Goal: Task Accomplishment & Management: Manage account settings

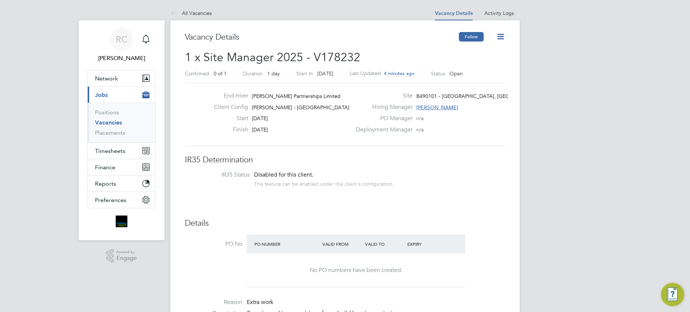
click at [475, 34] on button "Follow" at bounding box center [471, 36] width 25 height 9
click at [505, 40] on icon at bounding box center [500, 36] width 9 height 9
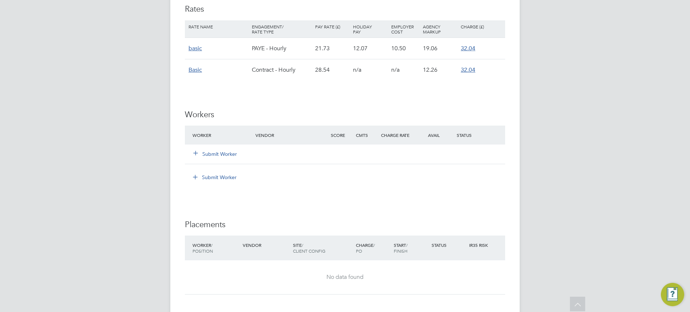
scroll to position [655, 0]
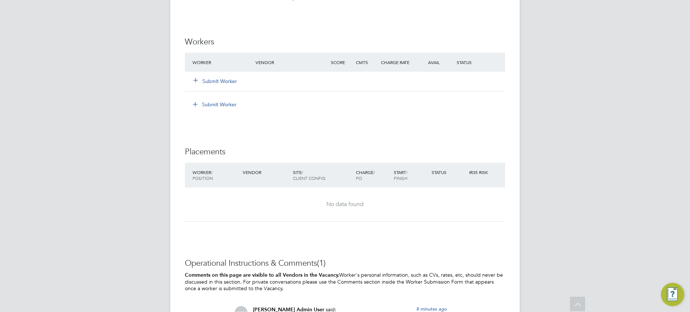
click at [226, 85] on button "Submit Worker" at bounding box center [216, 81] width 44 height 7
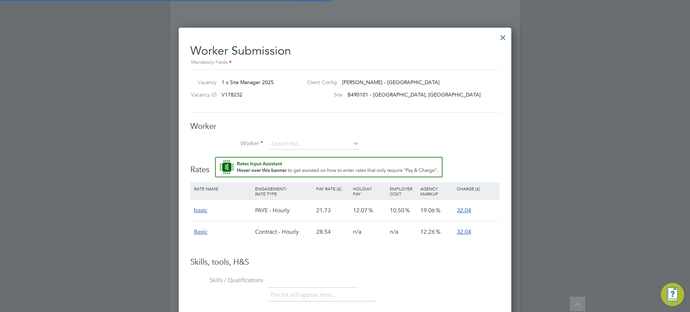
scroll to position [11, 189]
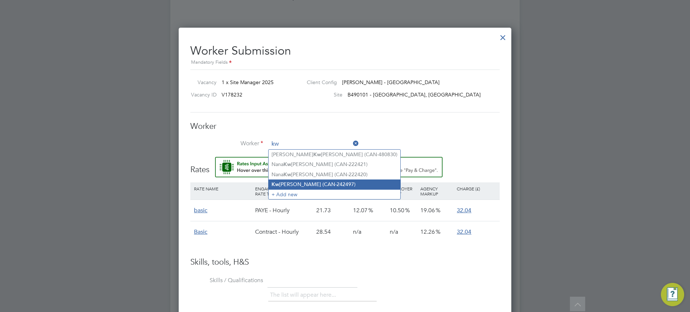
click at [317, 183] on li "Kw abena Amoah (CAN-242497)" at bounding box center [335, 184] width 132 height 10
type input "Kwabena Amoah (CAN-242497)"
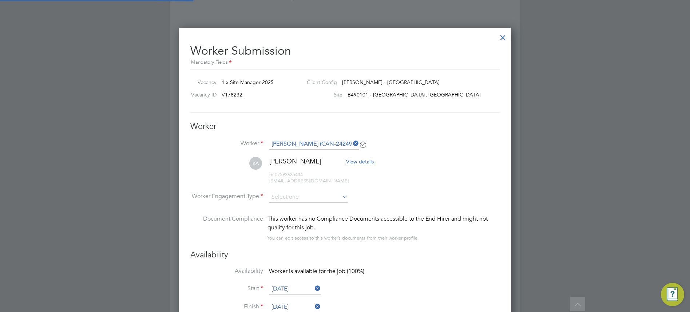
scroll to position [626, 333]
click at [341, 198] on icon at bounding box center [341, 196] width 0 height 10
click at [319, 199] on input at bounding box center [308, 197] width 79 height 11
click at [295, 218] on li "PAYE" at bounding box center [309, 216] width 80 height 9
type input "PAYE"
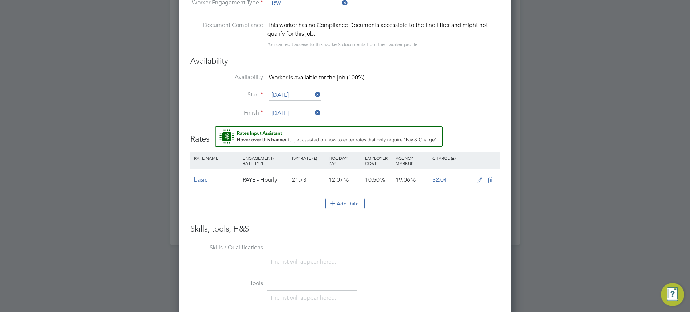
scroll to position [994, 0]
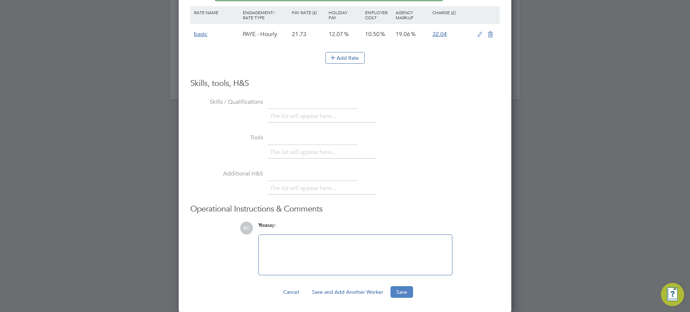
click at [406, 289] on button "Save" at bounding box center [401, 292] width 23 height 12
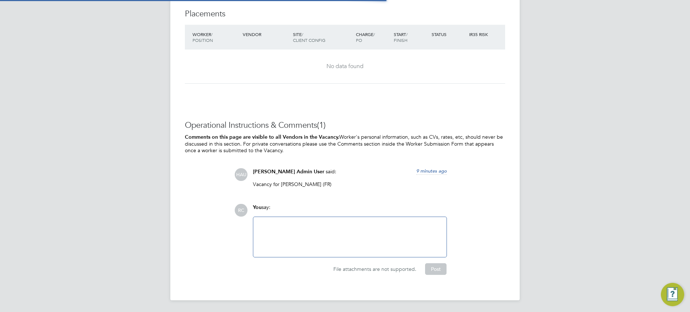
scroll to position [655, 0]
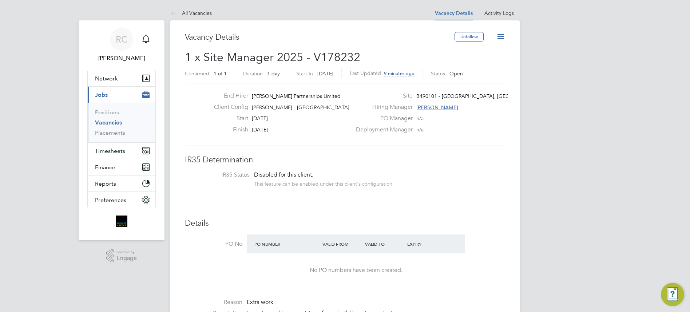
click at [497, 40] on icon at bounding box center [500, 36] width 9 height 9
click at [491, 64] on li "Update Status" at bounding box center [483, 64] width 42 height 10
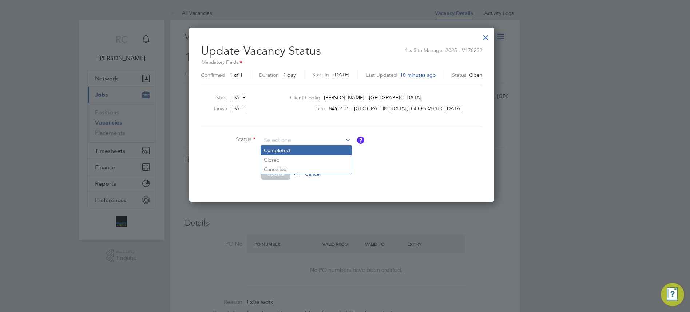
click at [290, 149] on li "Completed" at bounding box center [306, 150] width 91 height 9
type input "Completed"
click at [279, 172] on button "Update" at bounding box center [275, 174] width 29 height 12
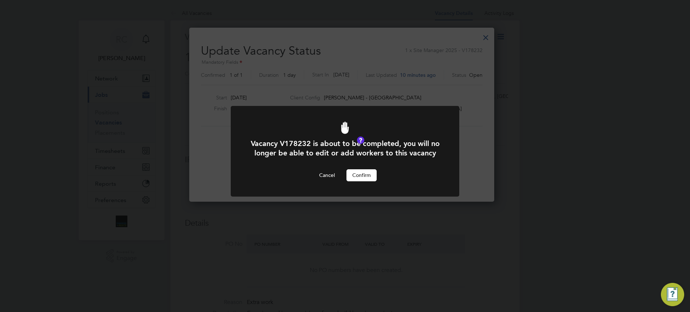
click at [362, 181] on button "Confirm" at bounding box center [361, 175] width 30 height 12
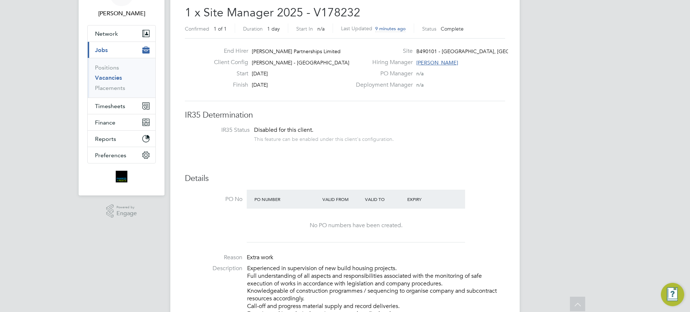
scroll to position [0, 0]
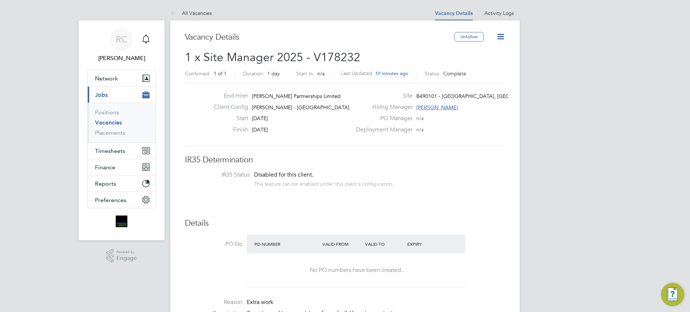
click at [497, 36] on icon at bounding box center [500, 36] width 9 height 9
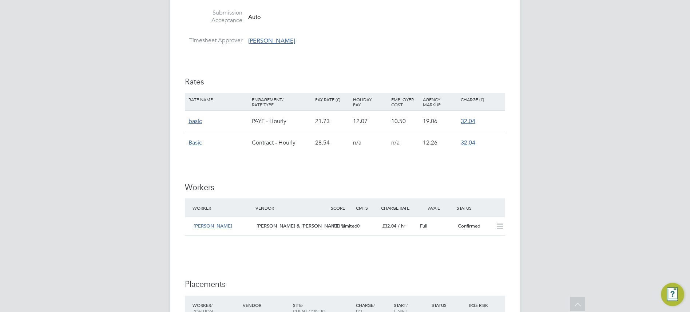
scroll to position [655, 0]
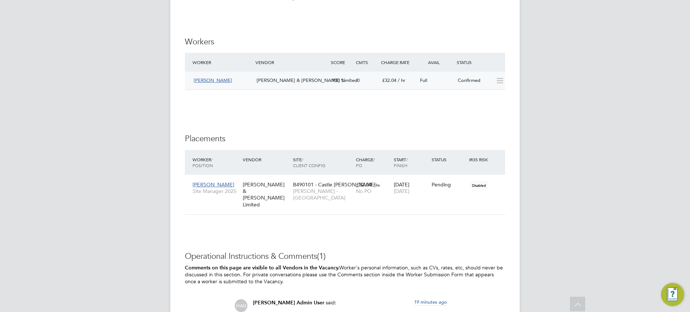
click at [497, 80] on icon at bounding box center [499, 81] width 9 height 6
click at [221, 79] on span "[PERSON_NAME]" at bounding box center [213, 80] width 39 height 6
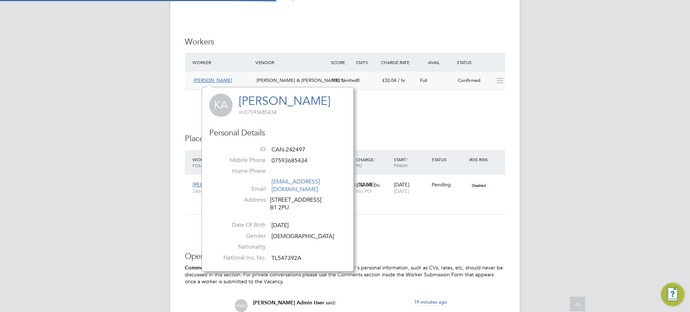
scroll to position [176, 152]
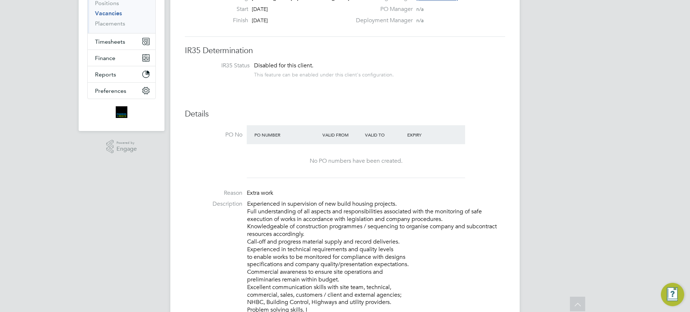
scroll to position [0, 0]
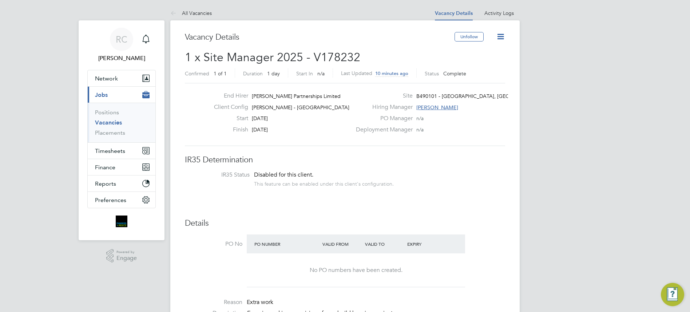
click at [505, 32] on icon at bounding box center [500, 36] width 9 height 9
click at [436, 44] on div "Vacancy Details" at bounding box center [320, 41] width 270 height 18
click at [195, 16] on li "All Vacancies" at bounding box center [190, 13] width 41 height 15
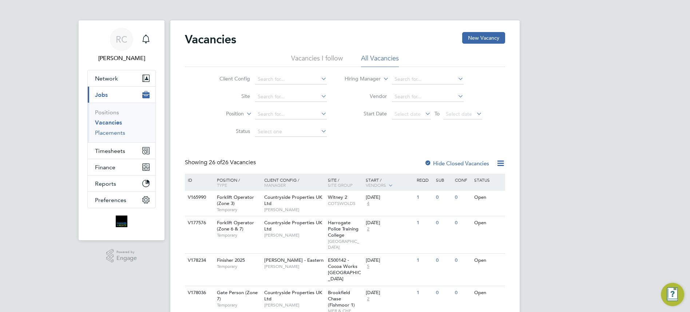
click at [108, 133] on link "Placements" at bounding box center [110, 132] width 30 height 7
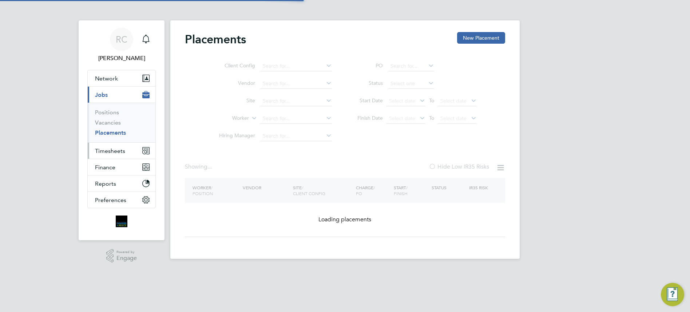
click at [110, 149] on span "Timesheets" at bounding box center [110, 150] width 30 height 7
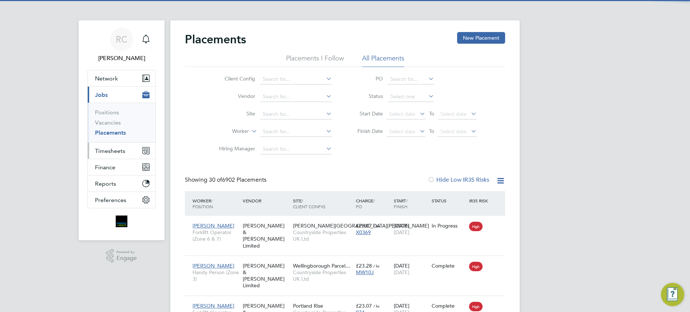
scroll to position [27, 63]
click at [111, 150] on span "Timesheets" at bounding box center [110, 150] width 30 height 7
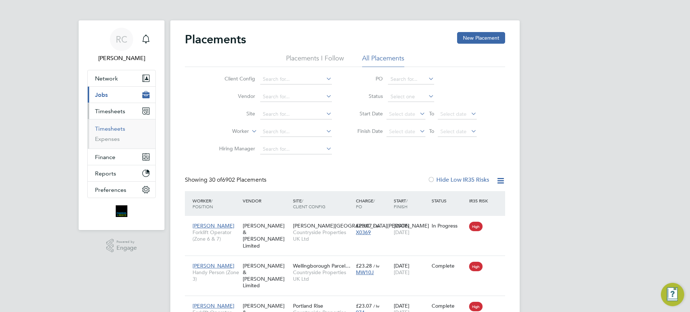
click at [120, 127] on link "Timesheets" at bounding box center [110, 128] width 30 height 7
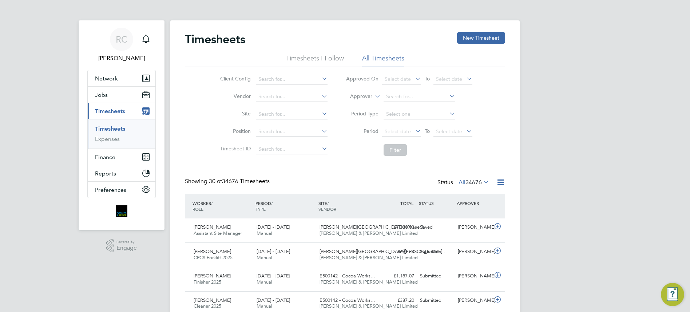
click at [478, 181] on span "34676" at bounding box center [473, 182] width 16 height 7
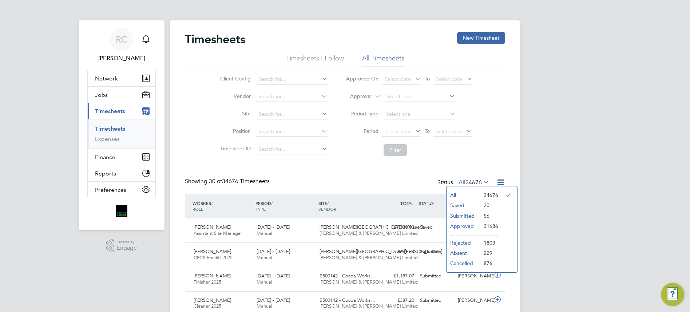
click at [476, 214] on li "Submitted" at bounding box center [463, 216] width 33 height 10
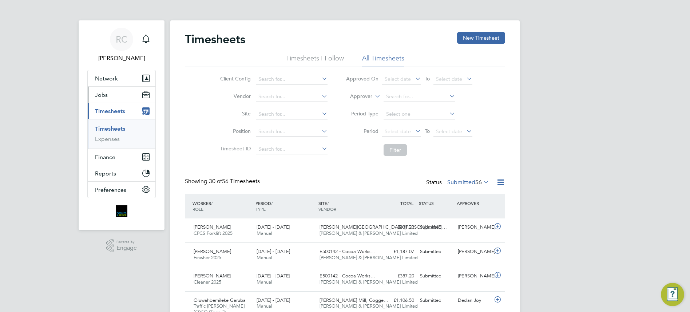
click at [106, 93] on span "Jobs" at bounding box center [101, 94] width 13 height 7
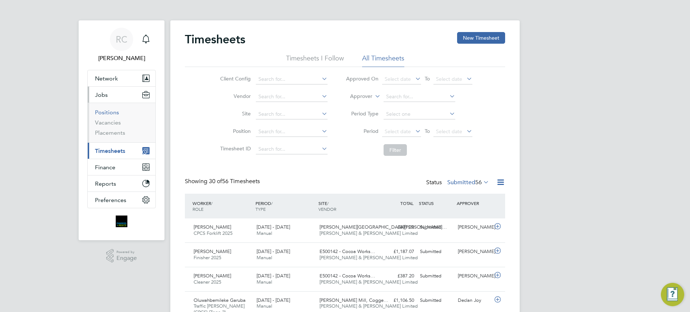
click at [113, 112] on link "Positions" at bounding box center [107, 112] width 24 height 7
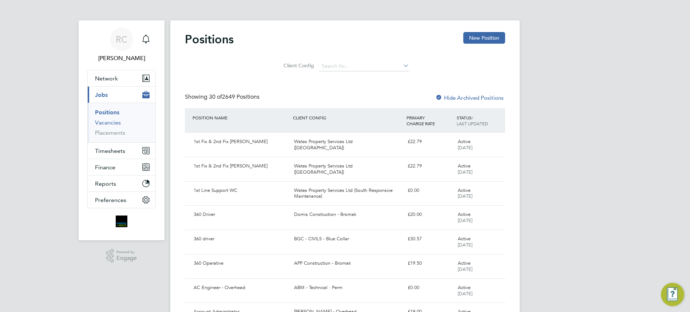
click at [115, 122] on li "Vacancies" at bounding box center [122, 124] width 55 height 10
click at [111, 121] on link "Vacancies" at bounding box center [108, 122] width 26 height 7
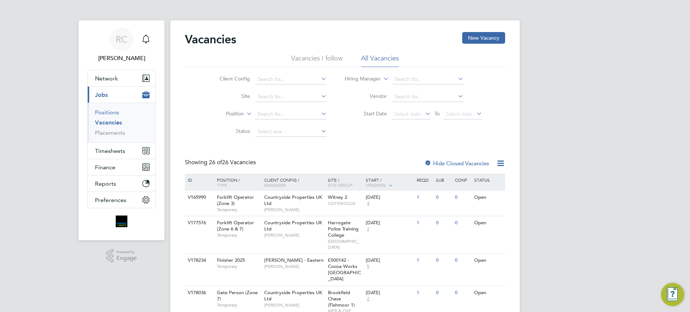
click at [104, 111] on link "Positions" at bounding box center [107, 112] width 24 height 7
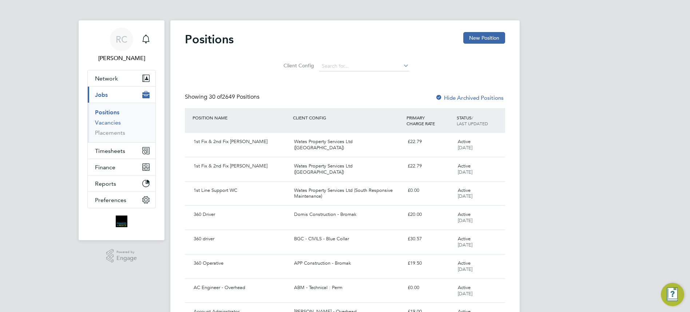
click at [109, 120] on link "Vacancies" at bounding box center [108, 122] width 26 height 7
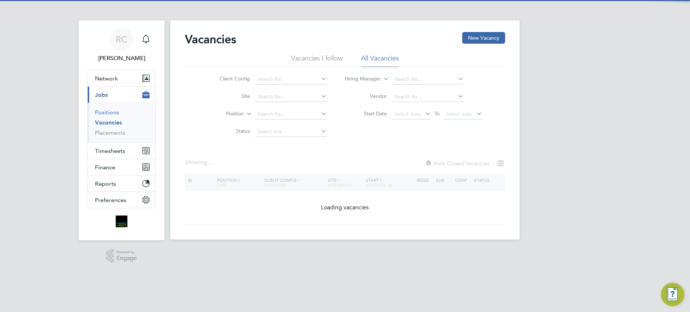
click at [110, 111] on link "Positions" at bounding box center [107, 112] width 24 height 7
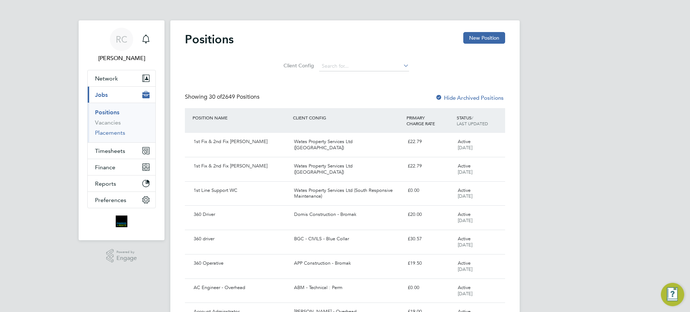
click at [105, 131] on link "Placements" at bounding box center [110, 132] width 30 height 7
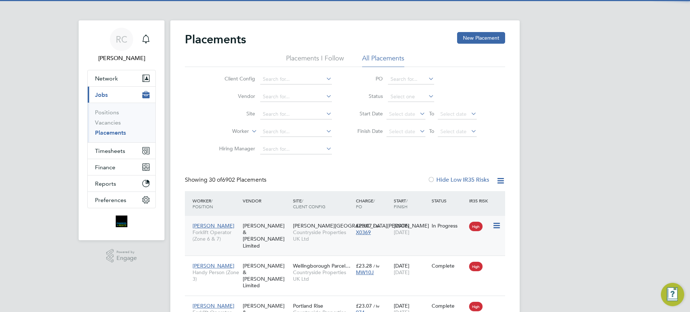
scroll to position [27, 63]
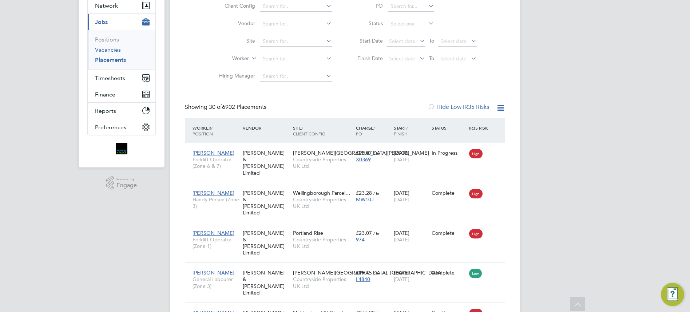
click at [107, 47] on link "Vacancies" at bounding box center [108, 49] width 26 height 7
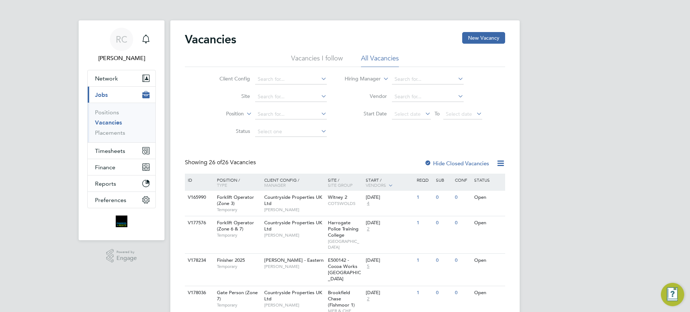
click at [308, 59] on li "Vacancies I follow" at bounding box center [317, 60] width 52 height 13
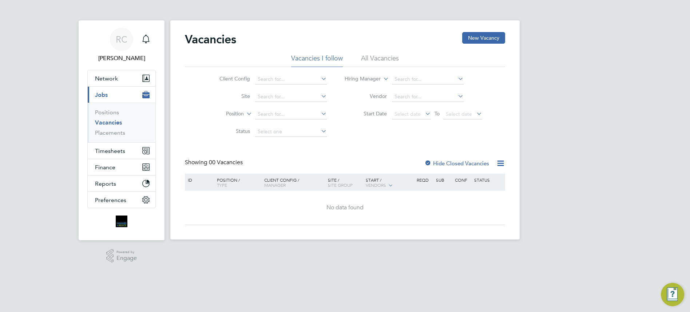
click at [446, 162] on label "Hide Closed Vacancies" at bounding box center [456, 163] width 65 height 7
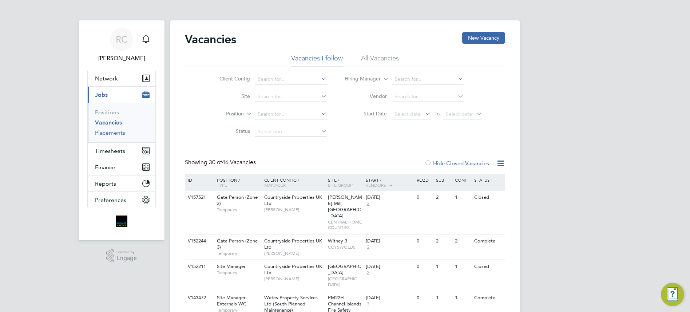
click at [115, 131] on link "Placements" at bounding box center [110, 132] width 30 height 7
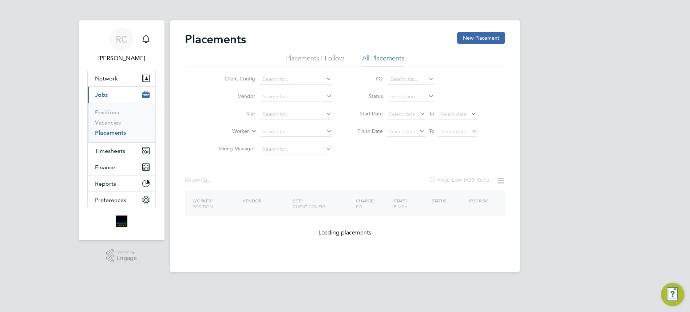
click at [314, 60] on li "Placements I Follow" at bounding box center [315, 60] width 58 height 13
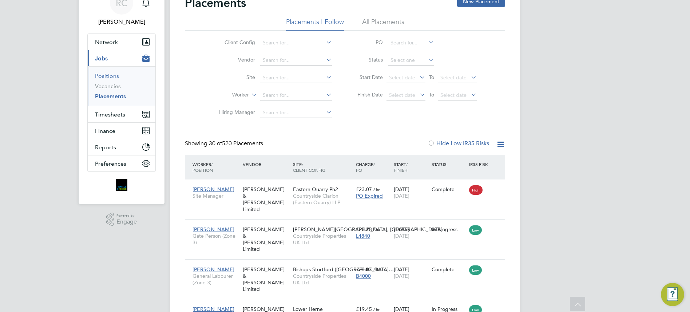
click at [108, 74] on link "Positions" at bounding box center [107, 75] width 24 height 7
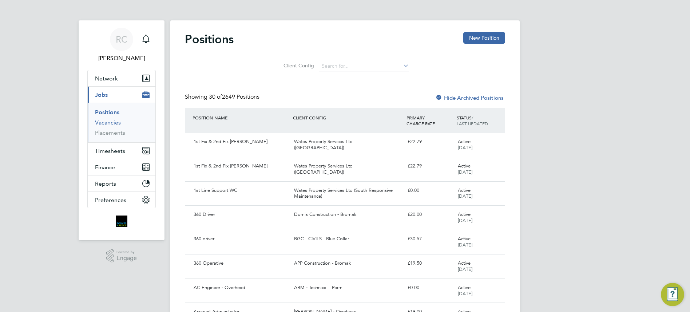
click at [109, 120] on link "Vacancies" at bounding box center [108, 122] width 26 height 7
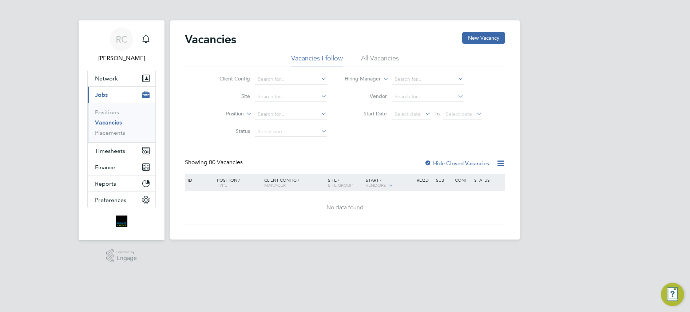
click at [483, 162] on label "Hide Closed Vacancies" at bounding box center [456, 163] width 65 height 7
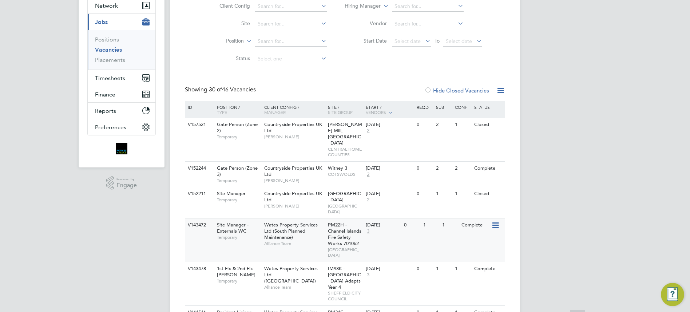
scroll to position [109, 0]
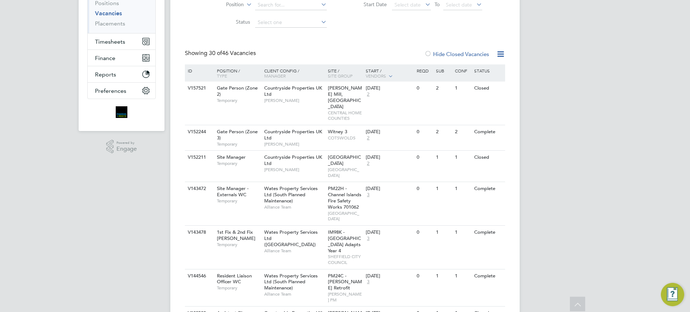
click at [502, 53] on icon at bounding box center [500, 53] width 9 height 9
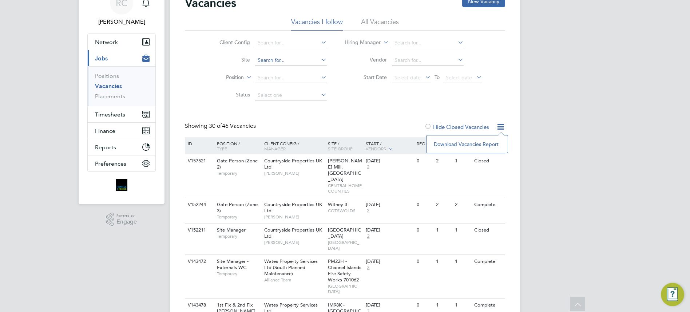
click at [310, 60] on input at bounding box center [291, 60] width 72 height 10
click at [296, 70] on li "B490101 - Cast le Gresley, Swadlincote" at bounding box center [319, 70] width 131 height 10
type input "B490101 - Castle Gresley, Swadlincote"
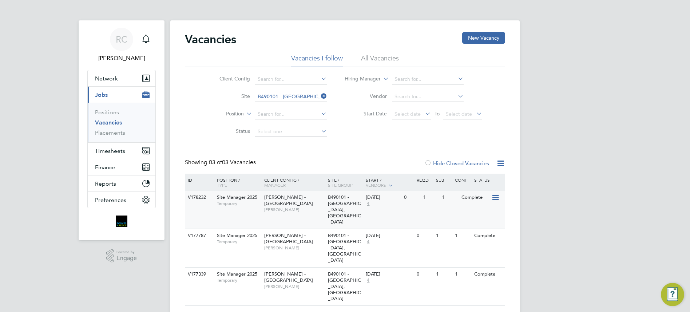
click at [340, 198] on span "B490101 - Castle Gresley, Swadlincote" at bounding box center [344, 209] width 33 height 31
click at [495, 196] on icon at bounding box center [494, 197] width 7 height 9
click at [479, 212] on li "View Details" at bounding box center [477, 214] width 42 height 10
click at [333, 232] on span "B490101 - Castle Gresley, Swadlincote" at bounding box center [344, 247] width 33 height 31
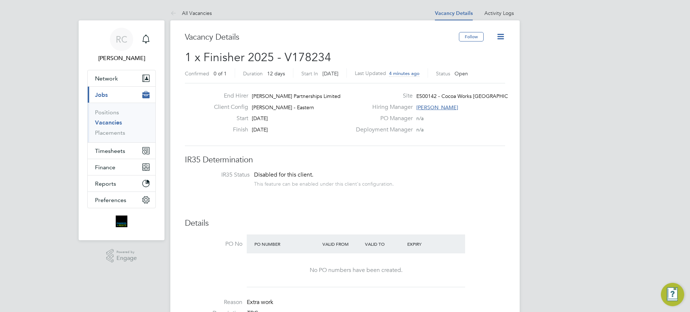
scroll to position [36, 0]
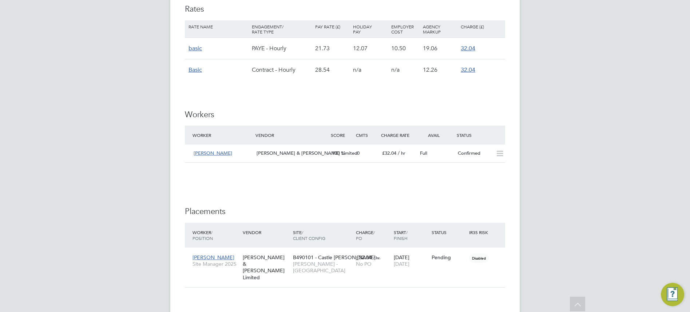
scroll to position [619, 0]
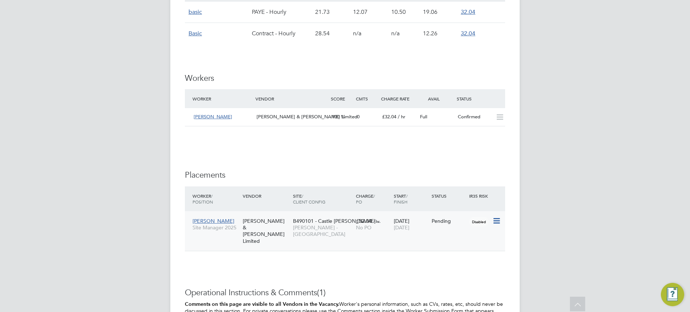
click at [495, 220] on icon at bounding box center [495, 221] width 7 height 9
click at [460, 268] on li "Start" at bounding box center [474, 266] width 52 height 10
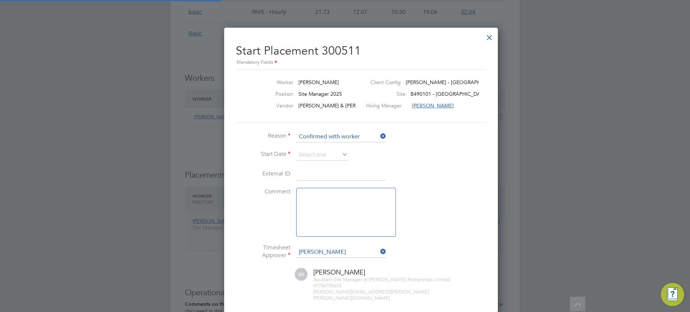
scroll to position [4, 4]
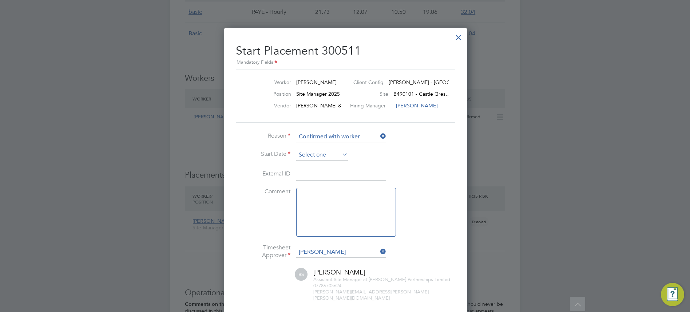
click at [330, 156] on input at bounding box center [322, 155] width 52 height 11
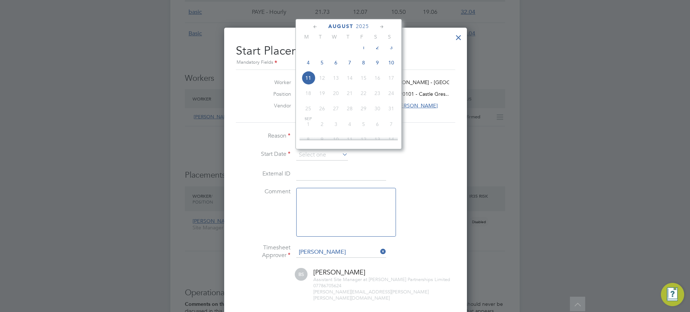
click at [376, 67] on span "9" at bounding box center [377, 63] width 14 height 14
type input "[DATE]"
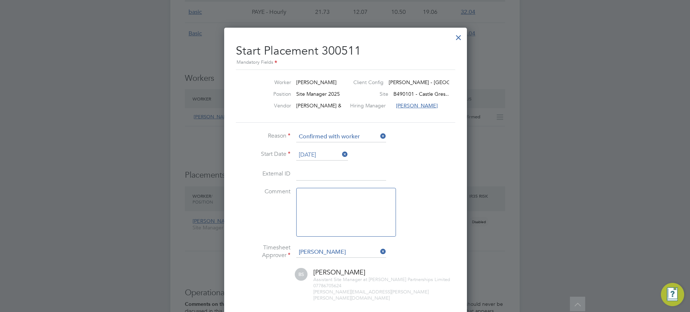
click at [314, 173] on input at bounding box center [341, 174] width 90 height 13
click at [344, 173] on input at bounding box center [341, 174] width 90 height 13
click at [303, 176] on input at bounding box center [341, 174] width 90 height 13
paste input "CAN-242497"
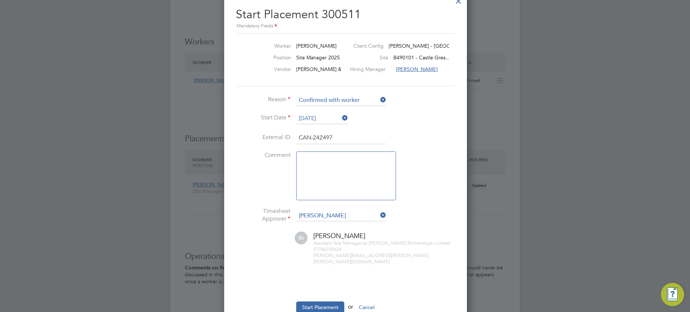
scroll to position [728, 0]
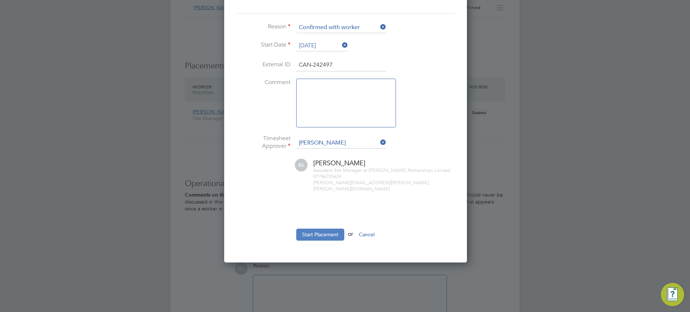
type input "CAN-242497"
click at [317, 229] on button "Start Placement" at bounding box center [320, 235] width 48 height 12
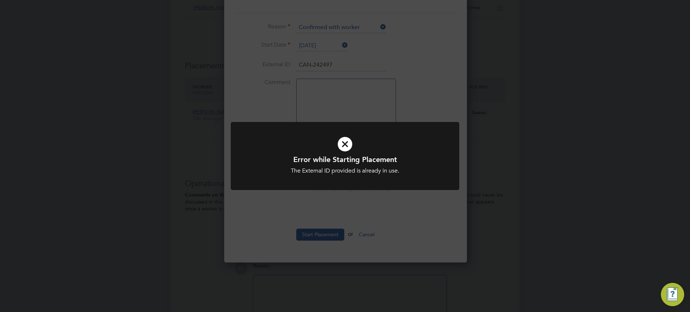
click at [353, 165] on div "Error while Starting Placement The External ID provided is already in use. Canc…" at bounding box center [344, 165] width 189 height 20
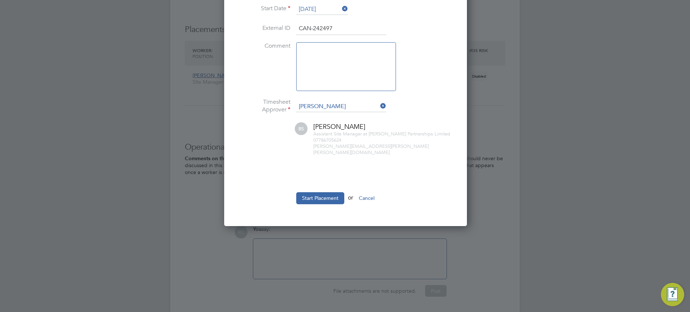
scroll to position [655, 0]
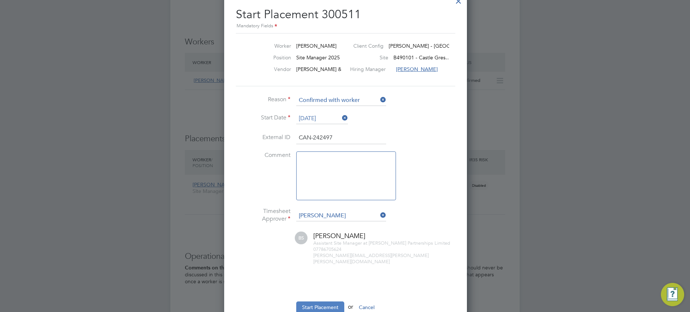
click at [311, 301] on button "Start Placement" at bounding box center [320, 307] width 48 height 12
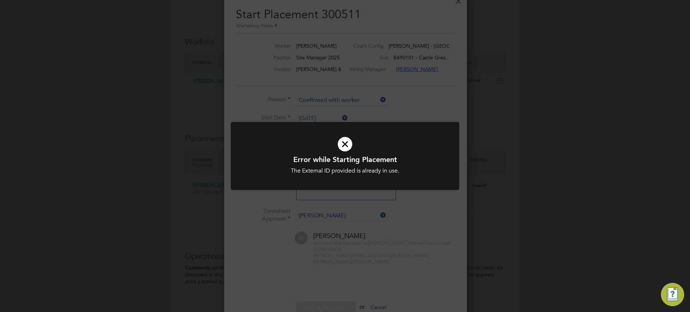
click at [346, 142] on icon at bounding box center [344, 144] width 189 height 28
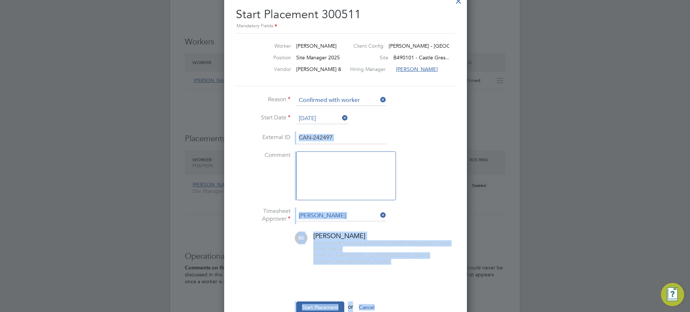
drag, startPoint x: 337, startPoint y: 135, endPoint x: 290, endPoint y: 139, distance: 47.1
drag, startPoint x: 290, startPoint y: 139, endPoint x: 358, endPoint y: 137, distance: 68.1
click at [358, 137] on input "CAN-242497" at bounding box center [341, 137] width 90 height 13
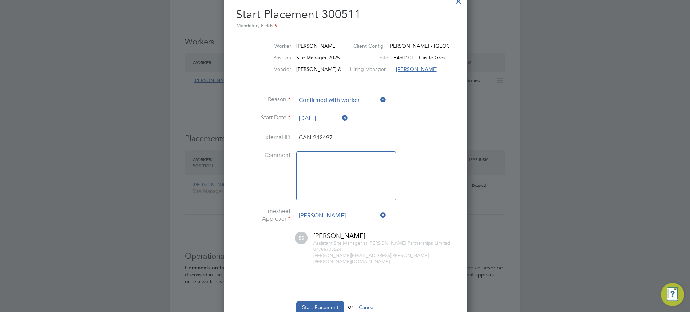
drag, startPoint x: 301, startPoint y: 153, endPoint x: 265, endPoint y: 152, distance: 36.8
click at [265, 152] on ul "Reason Confirmed with worker Start Date 09 Aug 2025 External ID CAN-242497 Comm…" at bounding box center [345, 208] width 218 height 226
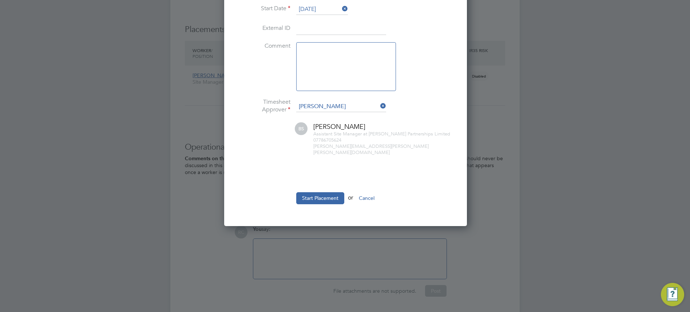
click at [308, 185] on ul "Reason Confirmed with worker Start Date 09 Aug 2025 External ID Comment Timeshe…" at bounding box center [345, 99] width 218 height 226
click at [310, 192] on button "Start Placement" at bounding box center [320, 198] width 48 height 12
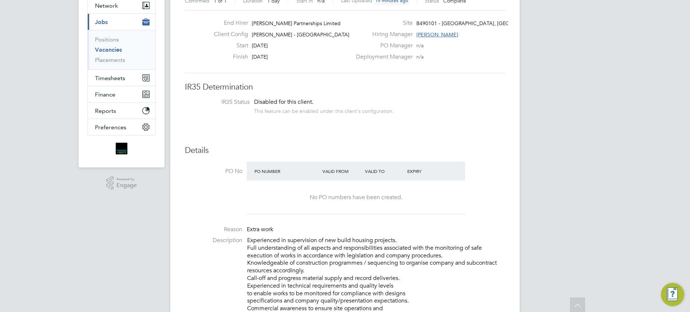
scroll to position [0, 0]
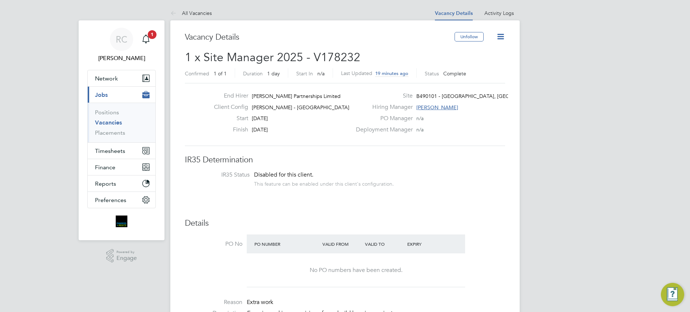
click at [501, 35] on icon at bounding box center [500, 36] width 9 height 9
click at [449, 164] on h3 "IR35 Determination" at bounding box center [345, 160] width 320 height 11
click at [503, 36] on icon at bounding box center [500, 36] width 9 height 9
click at [417, 62] on h2 "1 x Site Manager 2025 - V178232 Confirmed 1 of 1 Duration 1 day Start In n/a La…" at bounding box center [345, 65] width 320 height 31
click at [182, 14] on link "All Vacancies" at bounding box center [190, 13] width 41 height 7
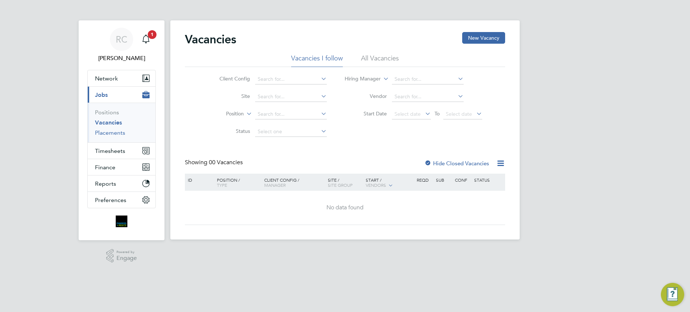
click at [115, 132] on link "Placements" at bounding box center [110, 132] width 30 height 7
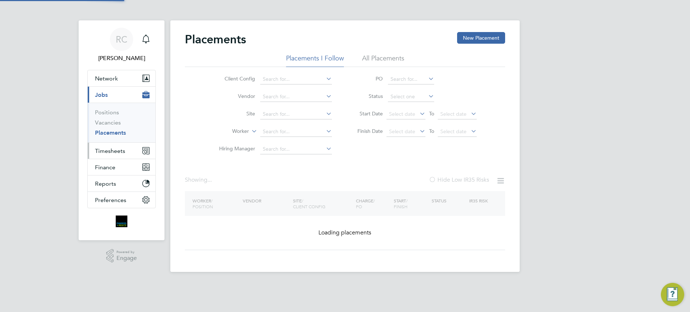
click at [108, 150] on span "Timesheets" at bounding box center [110, 150] width 30 height 7
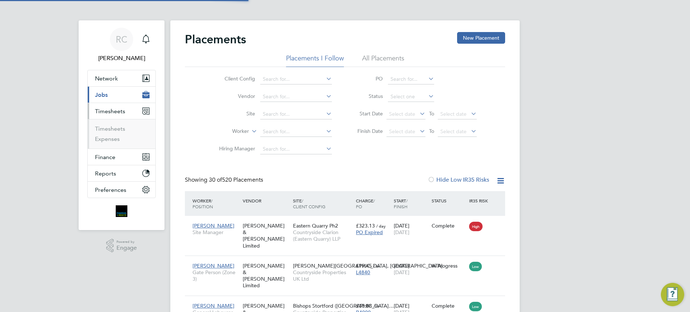
scroll to position [27, 63]
click at [110, 127] on link "Timesheets" at bounding box center [110, 128] width 30 height 7
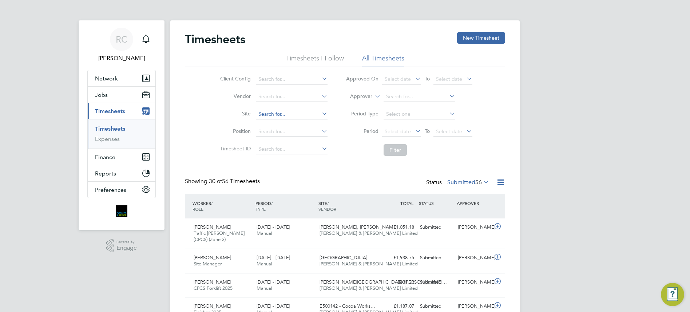
click at [291, 114] on input at bounding box center [292, 114] width 72 height 10
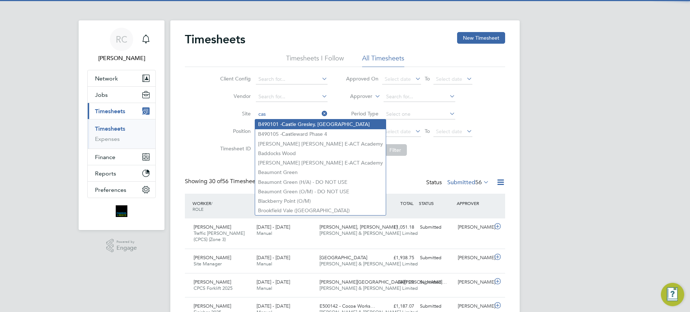
click at [284, 127] on li "B490101 - Cas tle Gresley, Swadlincote" at bounding box center [320, 124] width 131 height 10
type input "B490101 - Castle Gresley, Swadlincote"
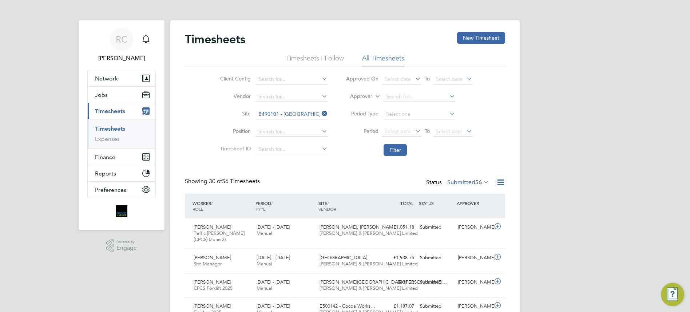
click at [481, 180] on span "56" at bounding box center [478, 182] width 7 height 7
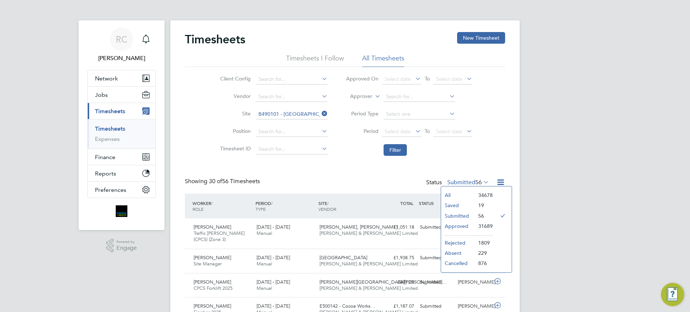
click at [471, 191] on li "All" at bounding box center [457, 195] width 33 height 10
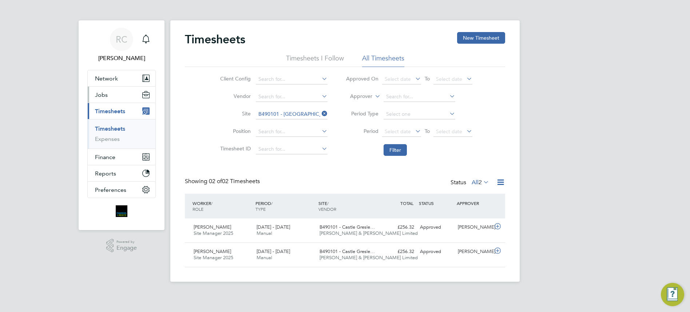
click at [100, 100] on button "Jobs" at bounding box center [122, 95] width 68 height 16
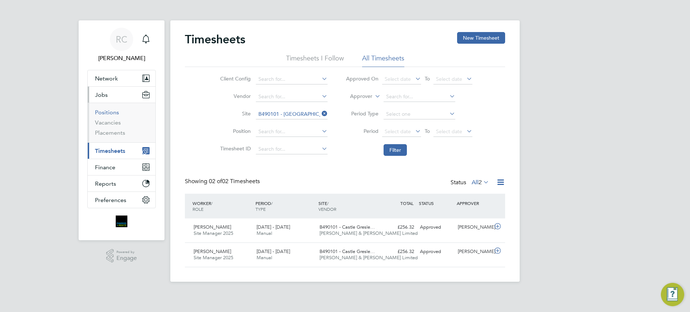
click at [112, 114] on link "Positions" at bounding box center [107, 112] width 24 height 7
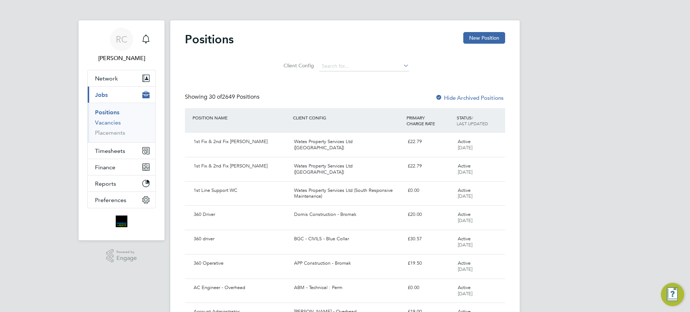
click at [116, 122] on link "Vacancies" at bounding box center [108, 122] width 26 height 7
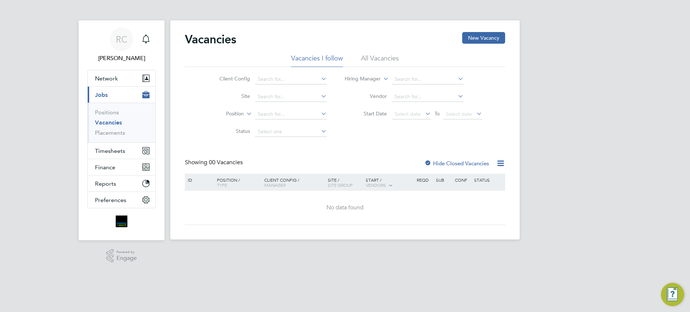
click at [449, 162] on label "Hide Closed Vacancies" at bounding box center [456, 163] width 65 height 7
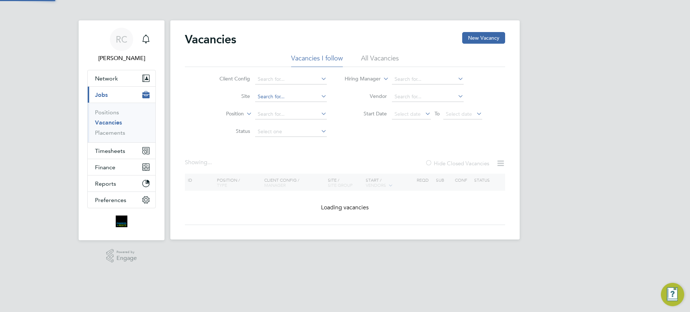
click at [295, 98] on input at bounding box center [291, 97] width 72 height 10
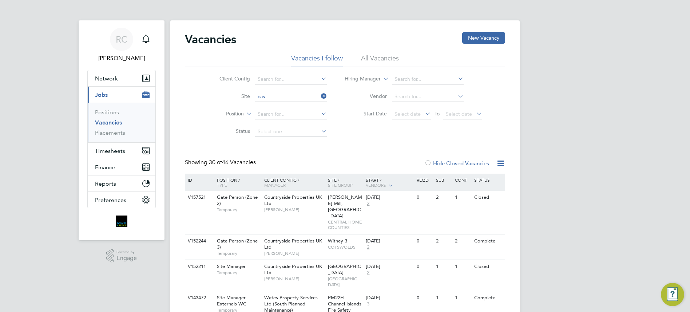
click at [291, 107] on li "B490101 - Cas tle Gresley, Swadlincote" at bounding box center [319, 107] width 131 height 10
type input "B490101 - Castle Gresley, Swadlincote"
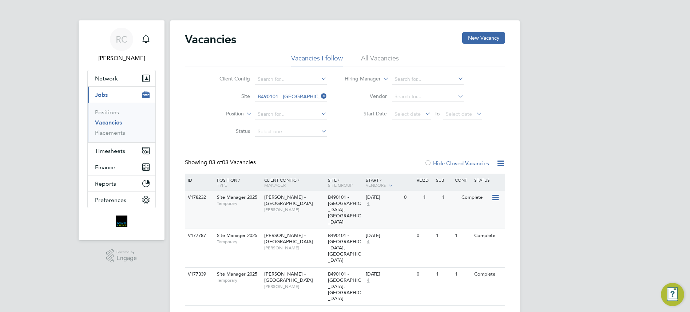
click at [362, 204] on div "B490101 - Castle Gresley, Swadlincote" at bounding box center [345, 210] width 38 height 38
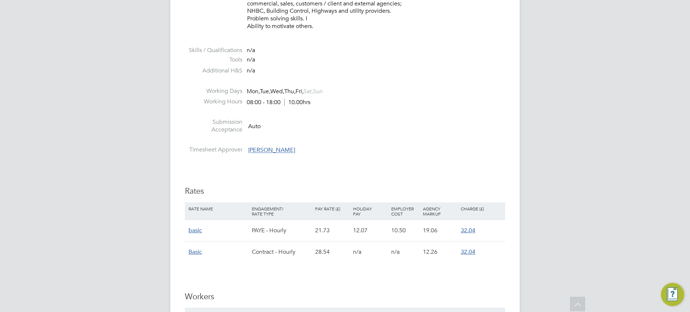
scroll to position [582, 0]
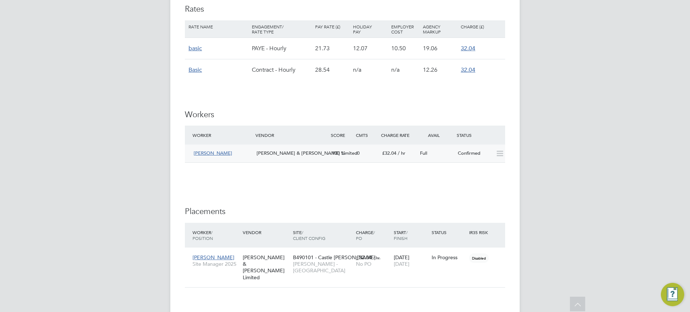
click at [497, 151] on icon at bounding box center [499, 154] width 9 height 6
click at [501, 156] on icon at bounding box center [499, 154] width 9 height 6
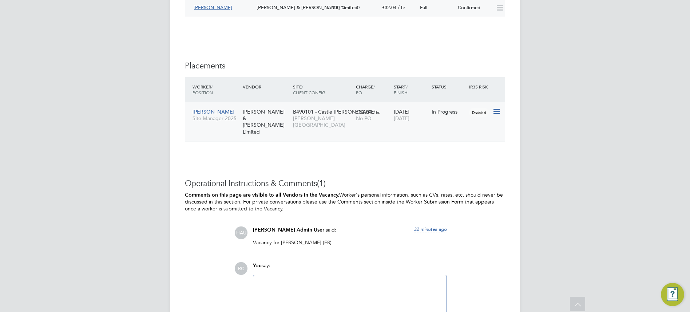
click at [216, 111] on span "[PERSON_NAME]" at bounding box center [214, 111] width 42 height 7
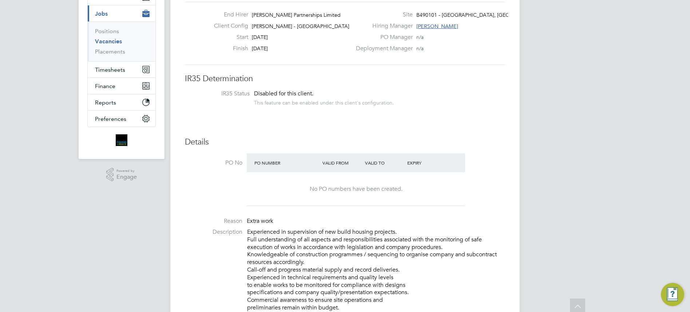
scroll to position [0, 0]
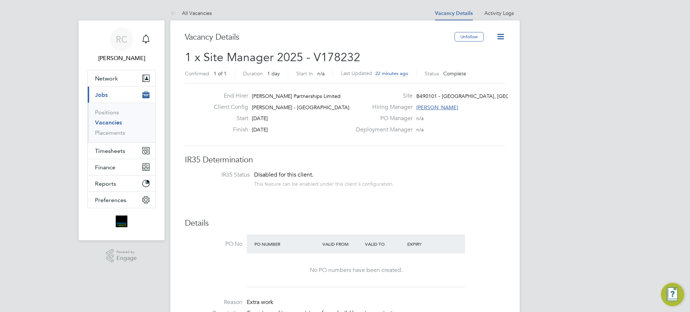
click at [505, 34] on icon at bounding box center [500, 36] width 9 height 9
click at [488, 62] on li "Update Status" at bounding box center [483, 64] width 42 height 10
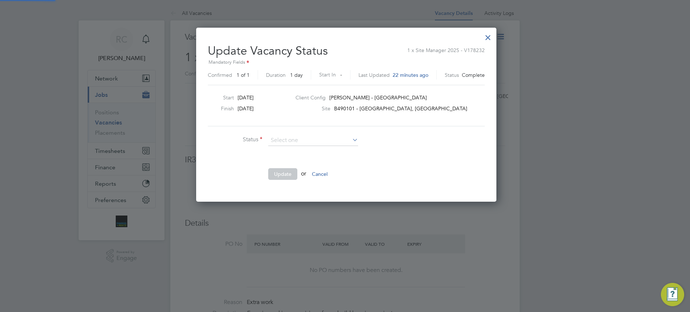
scroll to position [174, 298]
click at [281, 152] on li "Open" at bounding box center [313, 150] width 91 height 9
type input "Open"
click at [286, 140] on input at bounding box center [313, 140] width 90 height 11
click at [286, 146] on li "Open" at bounding box center [313, 150] width 91 height 9
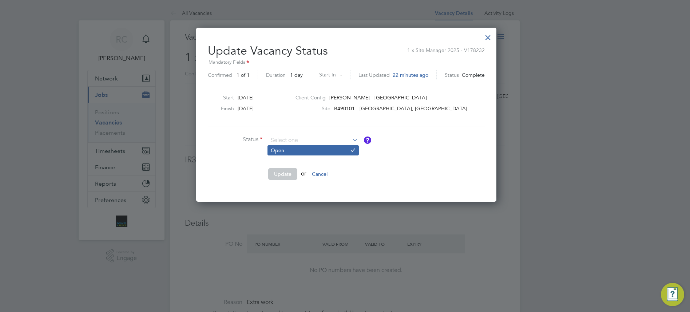
type input "Open"
click at [281, 171] on button "Update" at bounding box center [282, 174] width 29 height 12
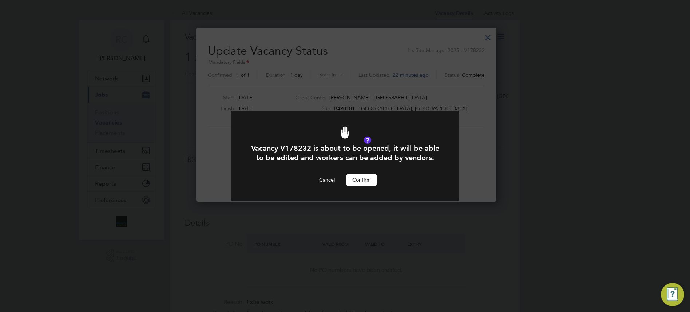
click at [356, 179] on button "Confirm" at bounding box center [361, 180] width 30 height 12
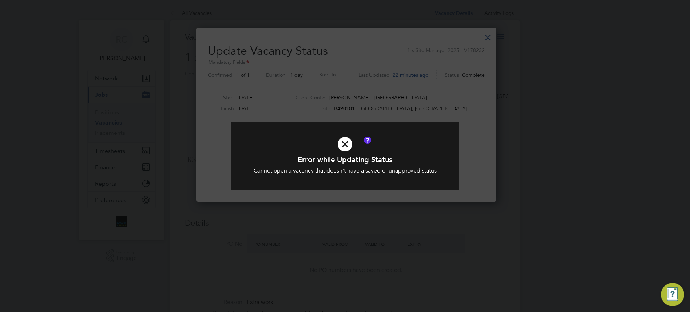
click at [339, 139] on icon at bounding box center [344, 144] width 189 height 28
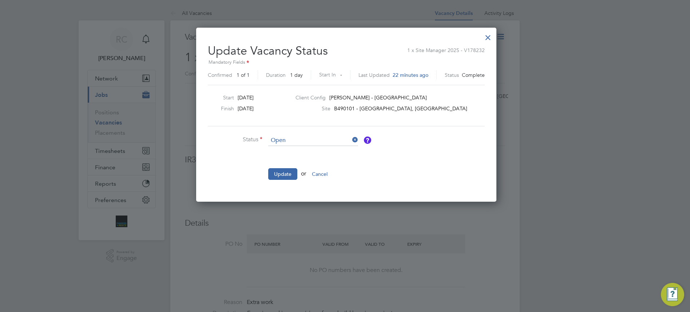
click at [486, 35] on div at bounding box center [487, 35] width 13 height 13
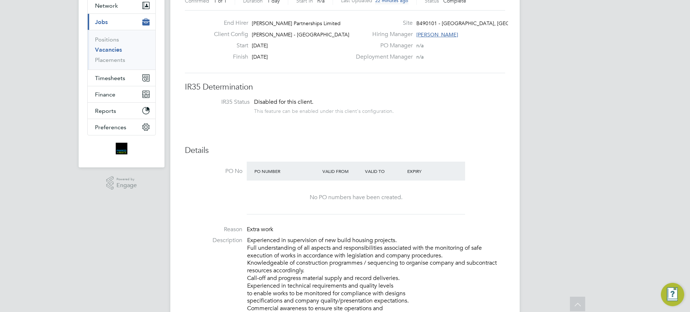
scroll to position [0, 0]
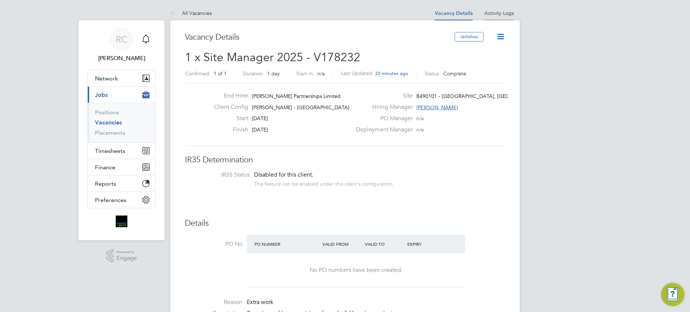
click at [509, 19] on li "Activity Logs" at bounding box center [498, 13] width 29 height 15
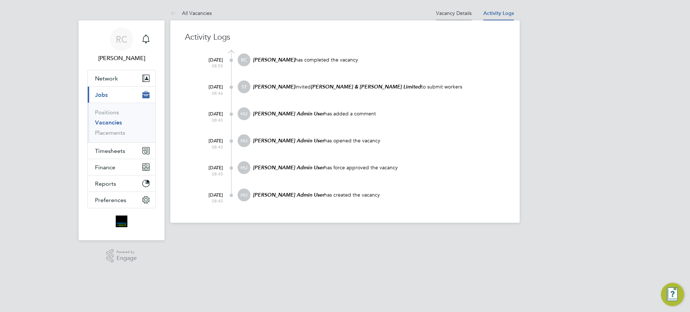
click at [465, 11] on link "Vacancy Details" at bounding box center [454, 13] width 36 height 7
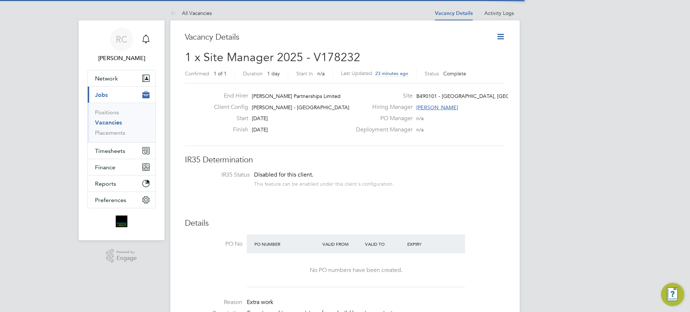
scroll to position [21, 64]
click at [497, 35] on icon at bounding box center [500, 36] width 9 height 9
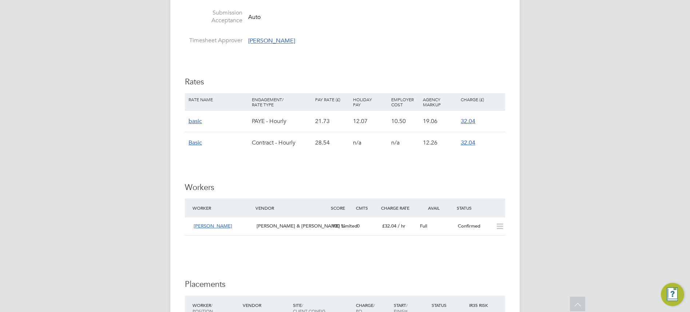
click at [259, 41] on span "[PERSON_NAME]" at bounding box center [271, 40] width 47 height 7
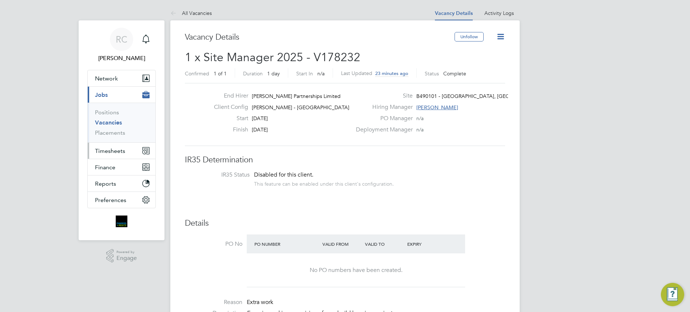
click at [106, 152] on span "Timesheets" at bounding box center [110, 150] width 30 height 7
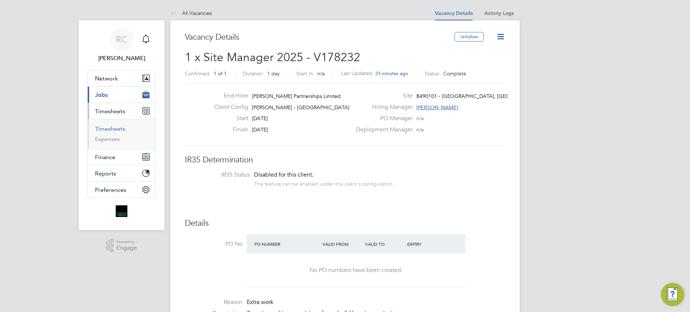
click at [107, 127] on link "Timesheets" at bounding box center [110, 128] width 30 height 7
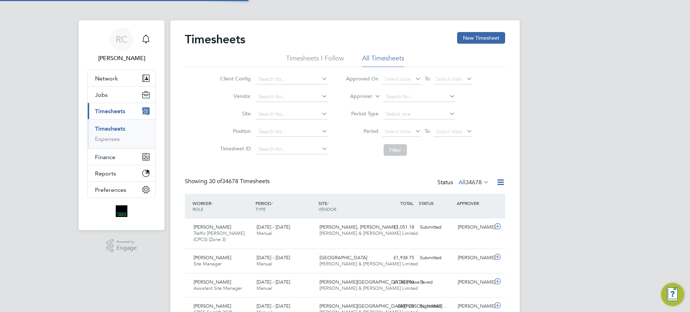
scroll to position [4, 4]
click at [295, 114] on input at bounding box center [292, 114] width 72 height 10
click at [311, 126] on li "B490101 - Cas tle Gresley, [GEOGRAPHIC_DATA]" at bounding box center [320, 124] width 131 height 10
type input "B490101 - [GEOGRAPHIC_DATA], [GEOGRAPHIC_DATA]"
click at [402, 155] on button "Filter" at bounding box center [395, 150] width 23 height 12
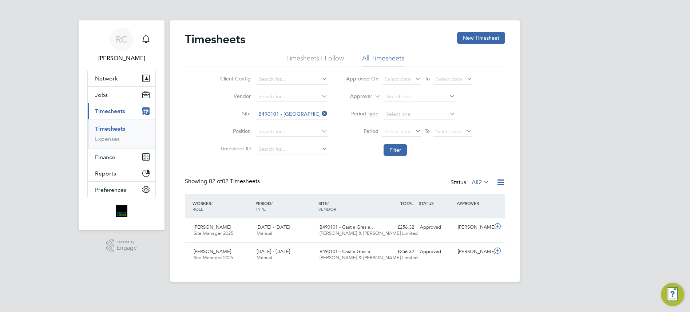
click at [477, 180] on label "All 2" at bounding box center [480, 182] width 17 height 7
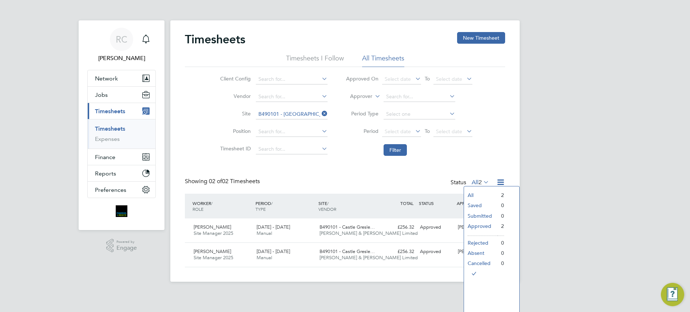
click at [399, 183] on div "Showing 02 of 02 Timesheets Status All 2" at bounding box center [345, 186] width 320 height 16
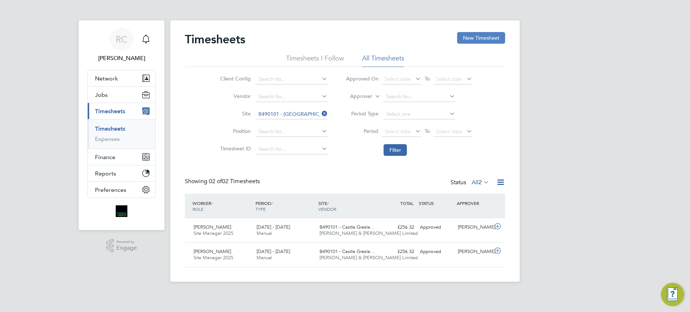
click at [467, 40] on button "New Timesheet" at bounding box center [481, 38] width 48 height 12
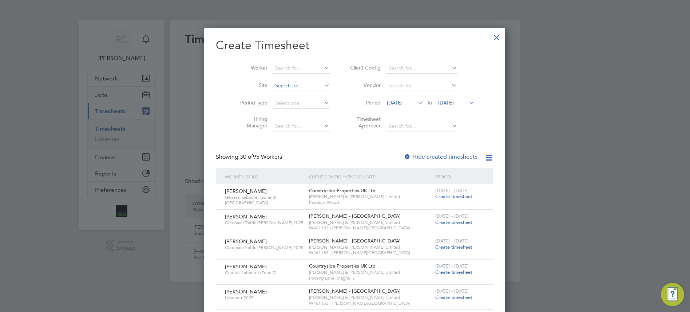
click at [298, 82] on input at bounding box center [301, 86] width 57 height 10
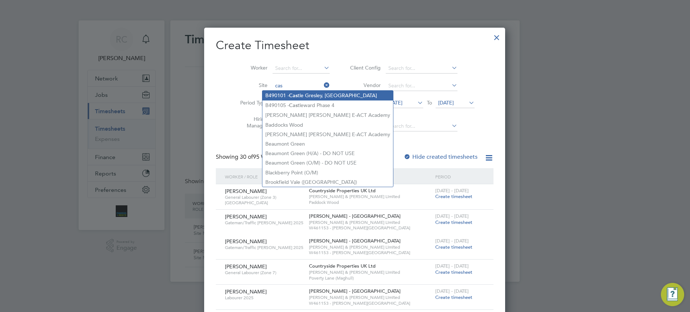
drag, startPoint x: 319, startPoint y: 95, endPoint x: 318, endPoint y: 100, distance: 4.4
click at [318, 100] on li "B490101 - Cas tle Gresley, Swadlincote" at bounding box center [327, 96] width 131 height 10
type input "B490101 - [GEOGRAPHIC_DATA], [GEOGRAPHIC_DATA]"
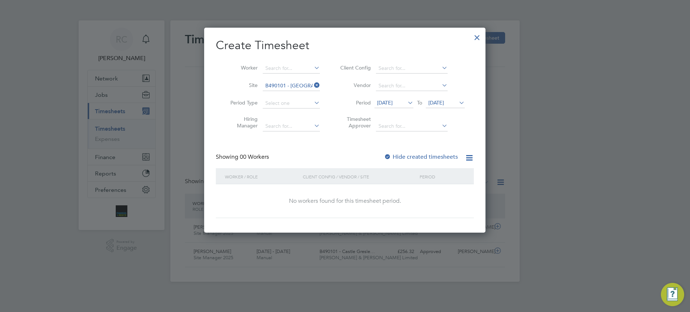
click at [415, 102] on span "To" at bounding box center [419, 102] width 9 height 9
click at [404, 101] on span "28 Jul 2025" at bounding box center [393, 103] width 39 height 10
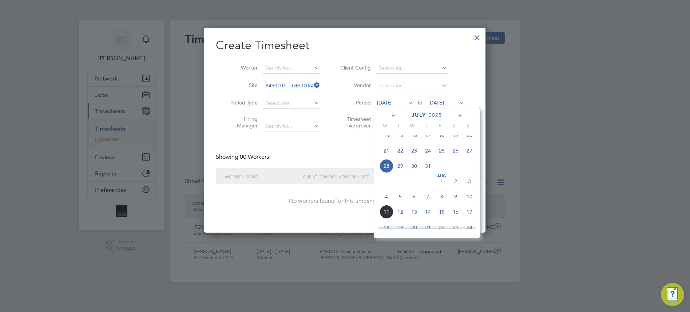
click at [387, 202] on span "4" at bounding box center [387, 197] width 14 height 14
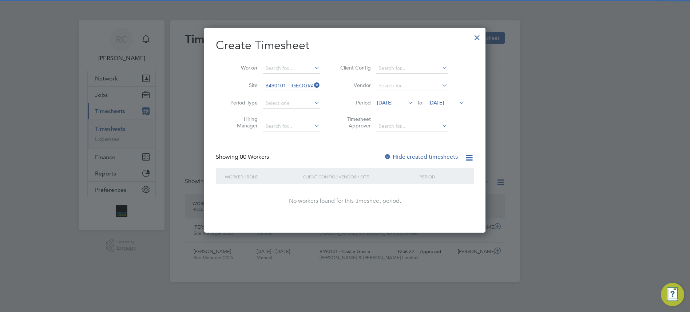
click at [433, 102] on span "04 Aug 2025" at bounding box center [436, 102] width 16 height 7
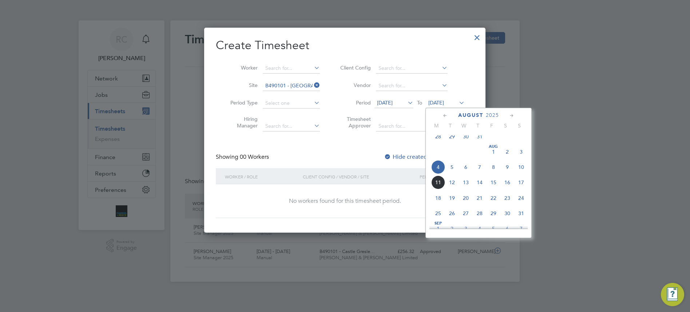
click at [519, 174] on span "10" at bounding box center [521, 167] width 14 height 14
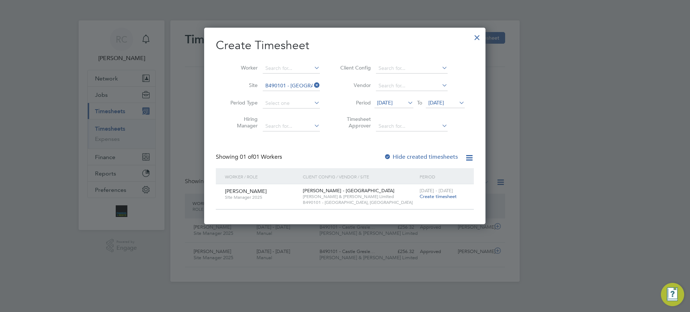
click at [435, 197] on span "Create timesheet" at bounding box center [438, 196] width 37 height 6
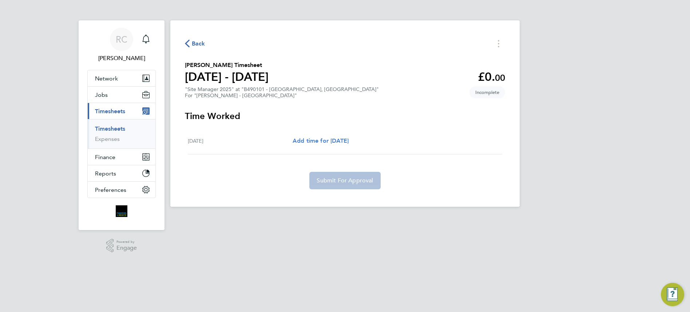
click at [330, 138] on span "Add time for Sat 09 Aug" at bounding box center [321, 140] width 56 height 7
select select "30"
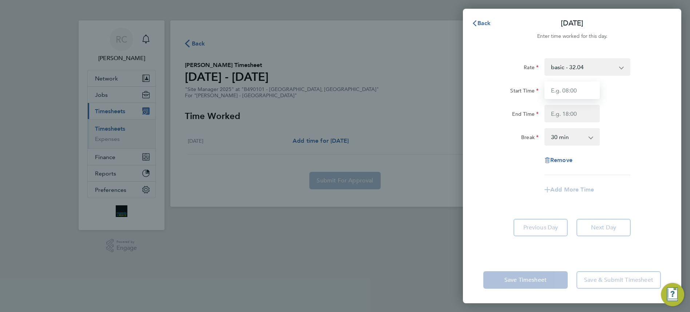
click at [579, 92] on input "Start Time" at bounding box center [571, 90] width 55 height 17
type input "07:30"
click at [579, 115] on input "End Time" at bounding box center [571, 113] width 55 height 17
type input "16:30"
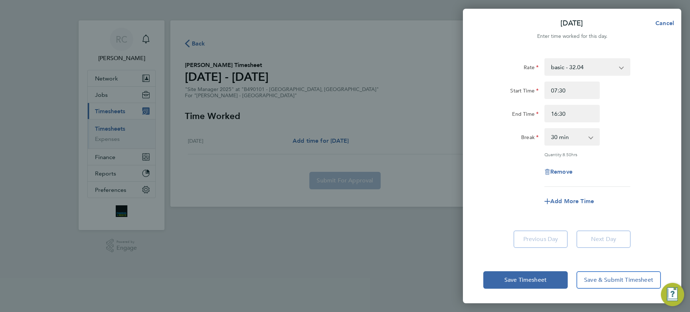
drag, startPoint x: 603, startPoint y: 194, endPoint x: 614, endPoint y: 182, distance: 15.7
click at [604, 194] on div "Add More Time" at bounding box center [571, 201] width 183 height 17
click at [540, 277] on span "Save Timesheet" at bounding box center [525, 279] width 42 height 7
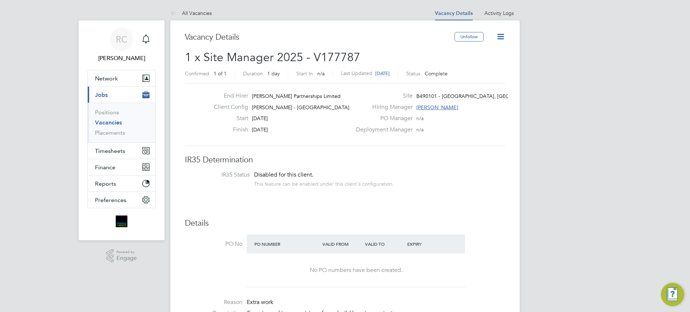
click at [503, 36] on icon at bounding box center [500, 36] width 9 height 9
click at [110, 148] on span "Timesheets" at bounding box center [110, 150] width 30 height 7
click at [112, 154] on span "Timesheets" at bounding box center [110, 150] width 30 height 7
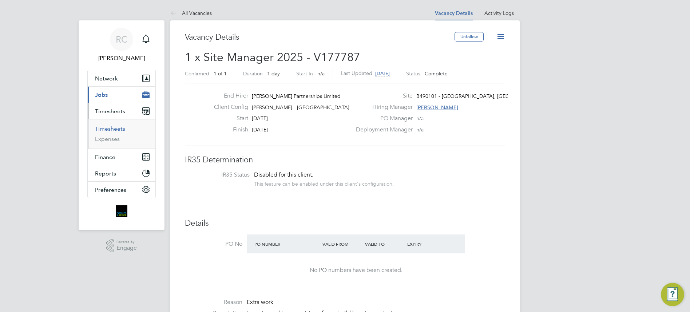
click at [113, 127] on link "Timesheets" at bounding box center [110, 128] width 30 height 7
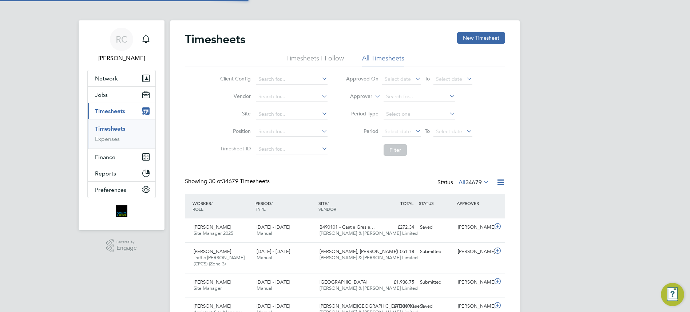
scroll to position [4, 4]
click at [293, 111] on input at bounding box center [292, 114] width 72 height 10
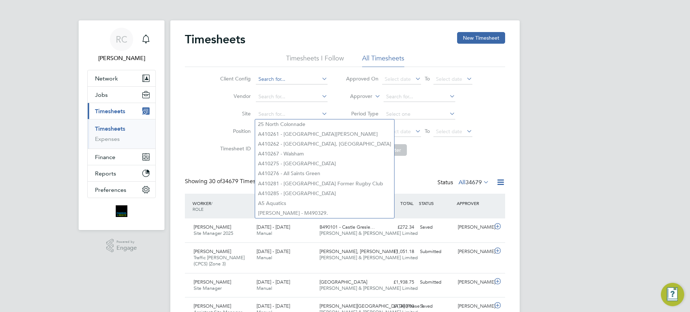
type input "x"
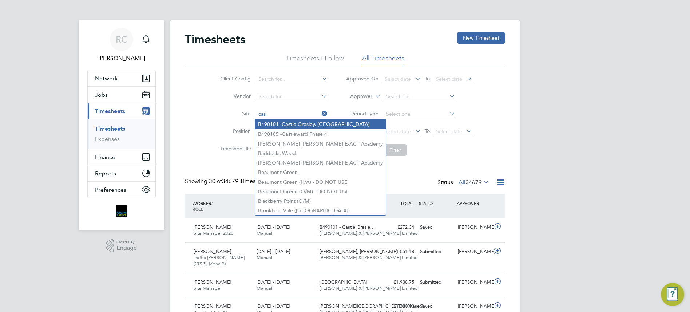
click at [287, 126] on b "Cas" at bounding box center [286, 124] width 9 height 6
type input "B490101 - Castle Gresley, Swadlincote"
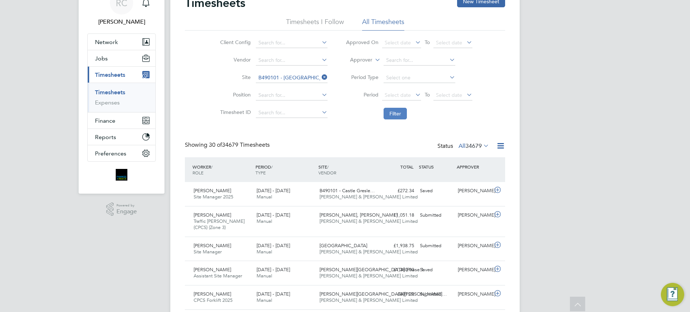
click at [405, 110] on button "Filter" at bounding box center [395, 114] width 23 height 12
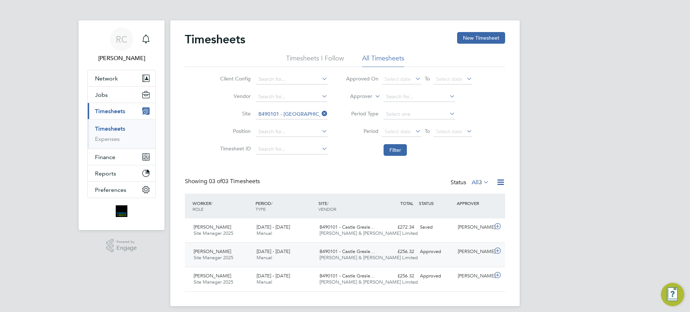
click at [299, 247] on div "2 - 8 Aug 2025 Manual" at bounding box center [285, 255] width 63 height 18
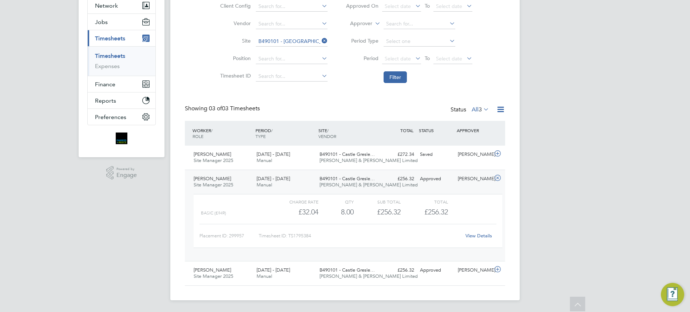
click at [472, 234] on link "View Details" at bounding box center [478, 236] width 27 height 6
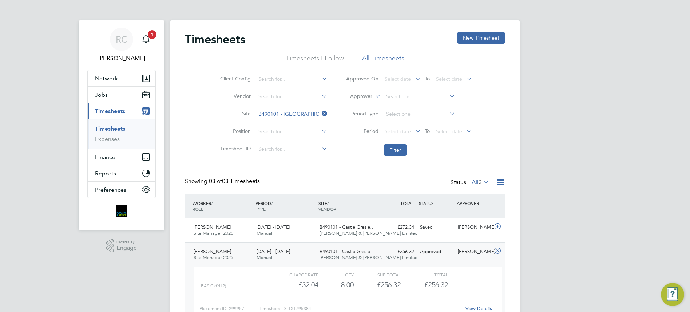
click at [298, 59] on li "Timesheets I Follow" at bounding box center [315, 60] width 58 height 13
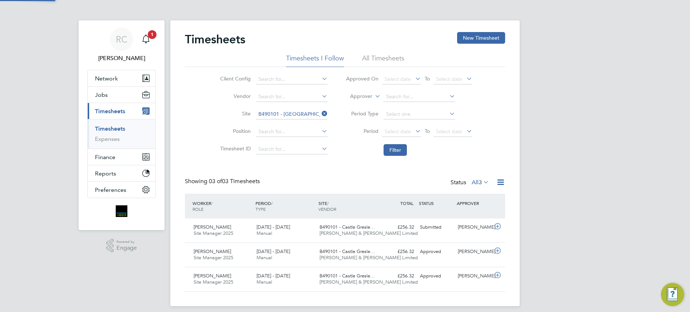
scroll to position [19, 63]
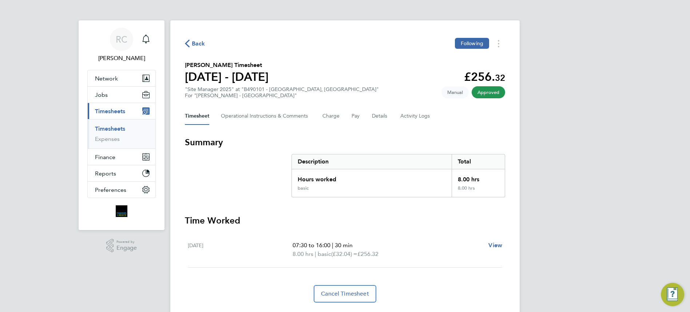
click at [194, 46] on span "Back" at bounding box center [198, 43] width 13 height 9
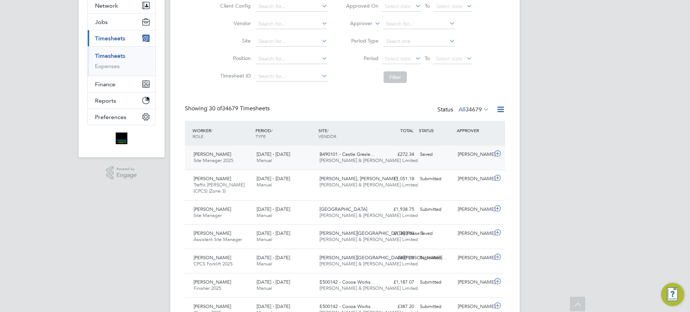
click at [334, 167] on div "[PERSON_NAME] Site Manager 2025 [DATE] - [DATE] [DATE] - [DATE] Manual B490101 …" at bounding box center [345, 158] width 320 height 24
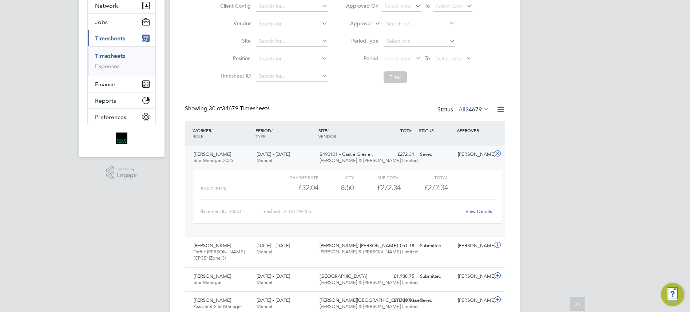
click at [467, 212] on link "View Details" at bounding box center [478, 211] width 27 height 6
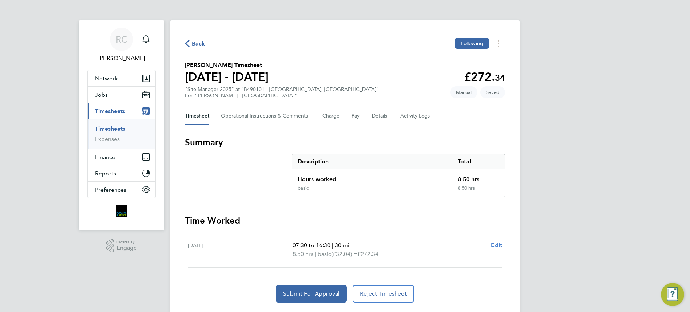
click at [495, 248] on span "Edit" at bounding box center [496, 245] width 11 height 7
select select "30"
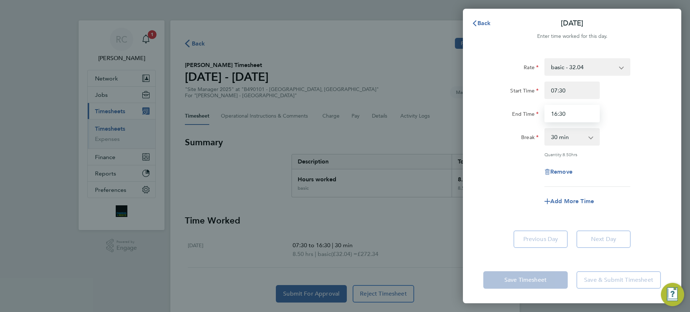
click at [570, 111] on input "16:30" at bounding box center [571, 113] width 55 height 17
type input "16:00"
click at [668, 174] on div "Rate basic - 32.04 Start Time 07:30 End Time 16:00 Break 0 min 15 min 30 min 45…" at bounding box center [572, 152] width 218 height 207
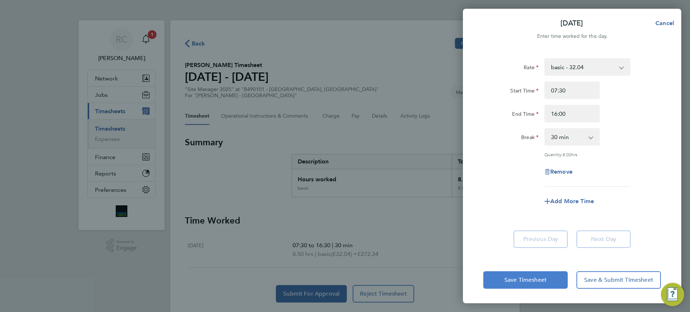
click at [541, 281] on span "Save Timesheet" at bounding box center [525, 279] width 42 height 7
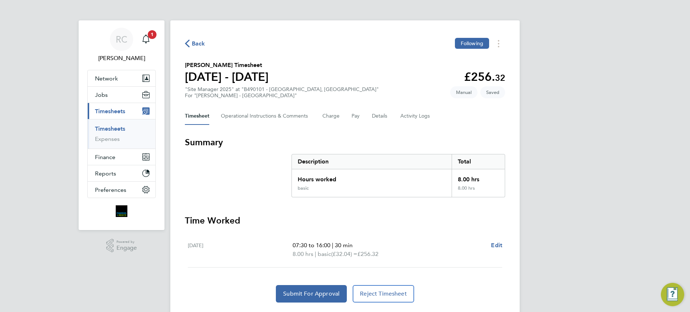
scroll to position [20, 0]
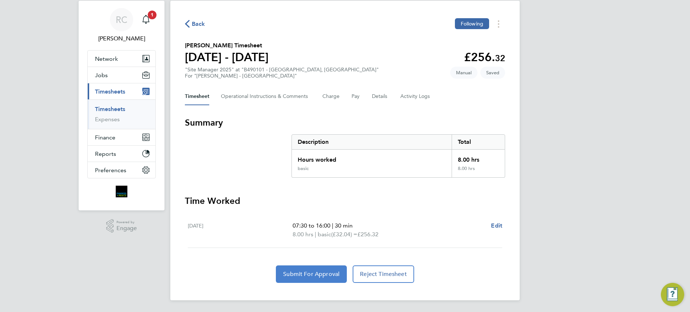
click at [325, 268] on button "Submit For Approval" at bounding box center [311, 273] width 71 height 17
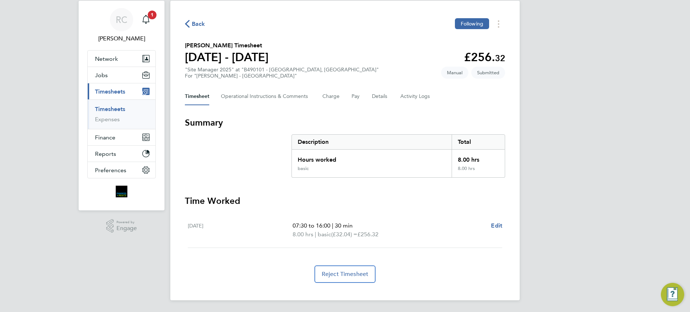
click at [99, 107] on link "Timesheets" at bounding box center [110, 109] width 30 height 7
